Goal: Navigation & Orientation: Find specific page/section

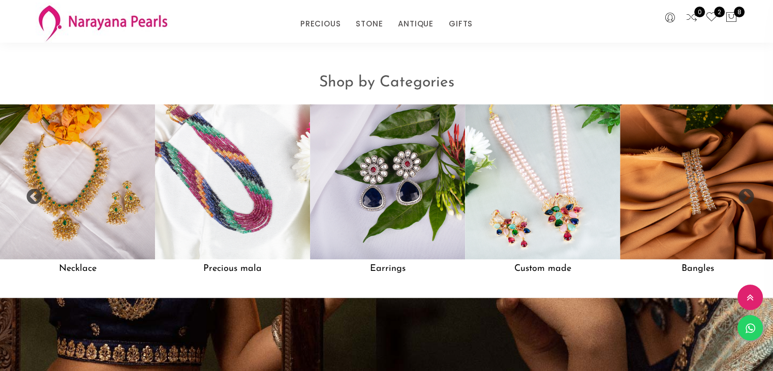
scroll to position [867, 0]
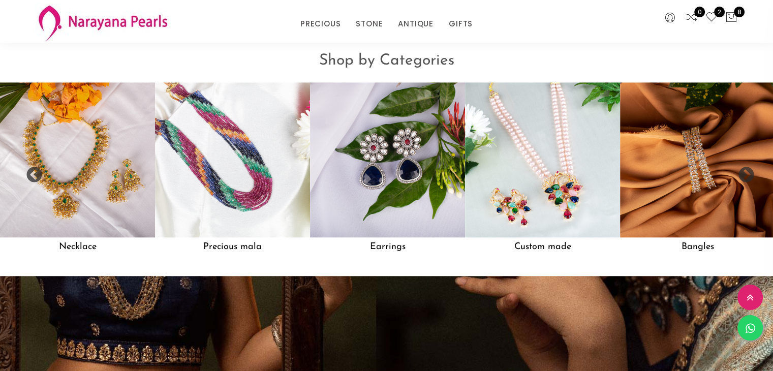
drag, startPoint x: 777, startPoint y: 43, endPoint x: 780, endPoint y: 175, distance: 132.2
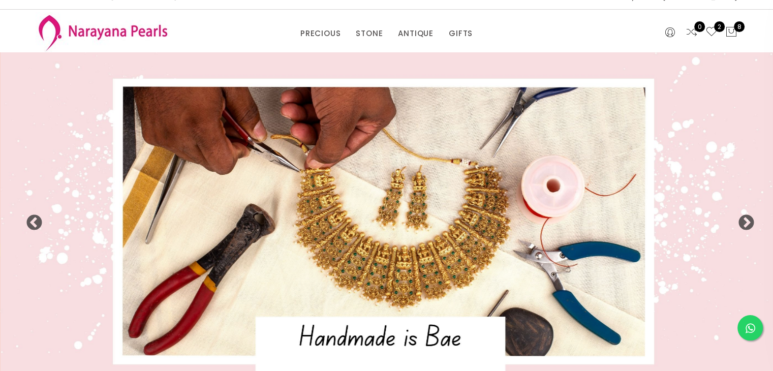
scroll to position [0, 0]
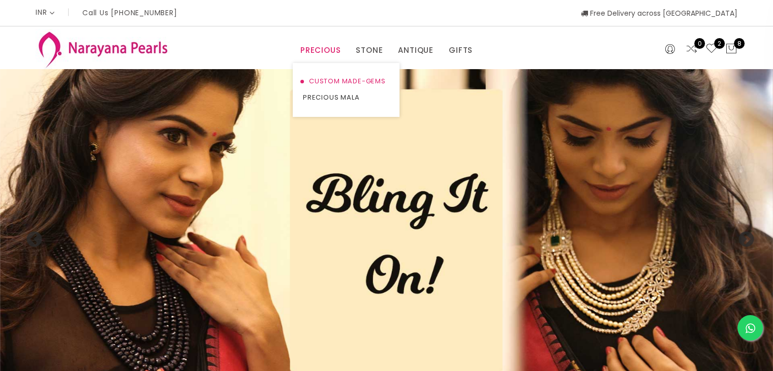
click at [332, 80] on link "CUSTOM MADE-GEMS" at bounding box center [346, 81] width 86 height 16
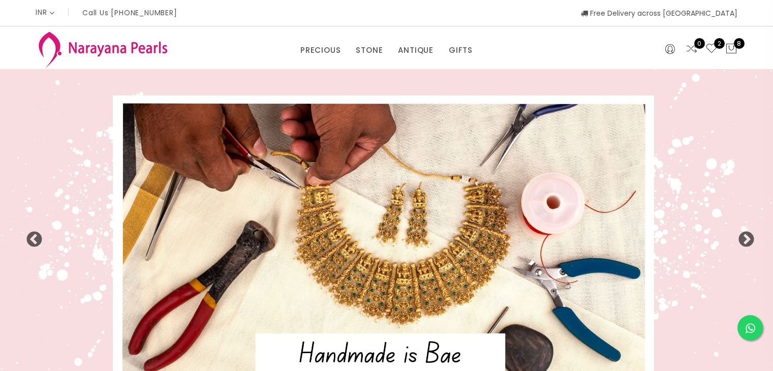
select select "INR"
